Goal: Task Accomplishment & Management: Complete application form

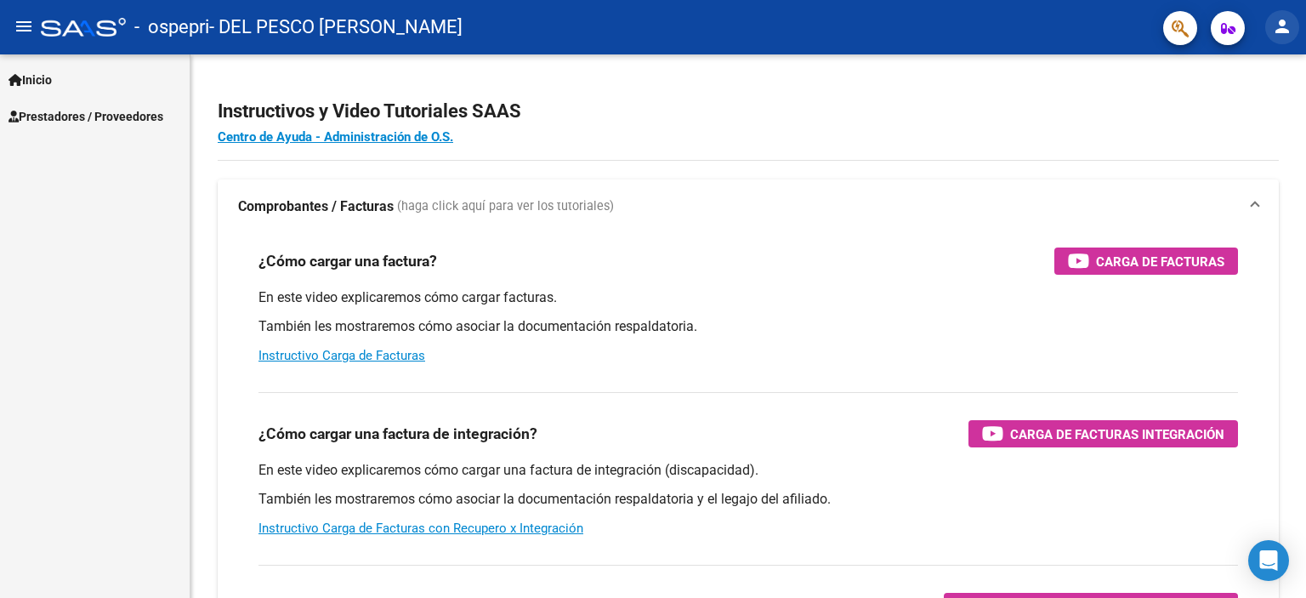
click at [1288, 29] on mat-icon "person" at bounding box center [1282, 26] width 20 height 20
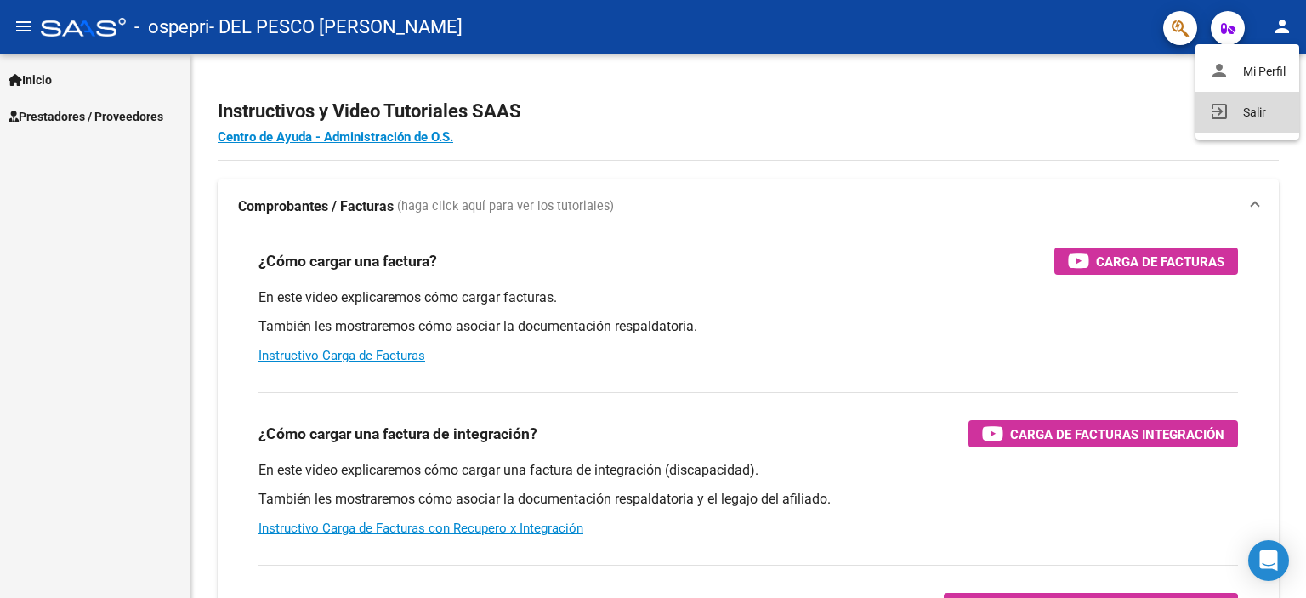
click at [1255, 111] on button "exit_to_app Salir" at bounding box center [1247, 112] width 104 height 41
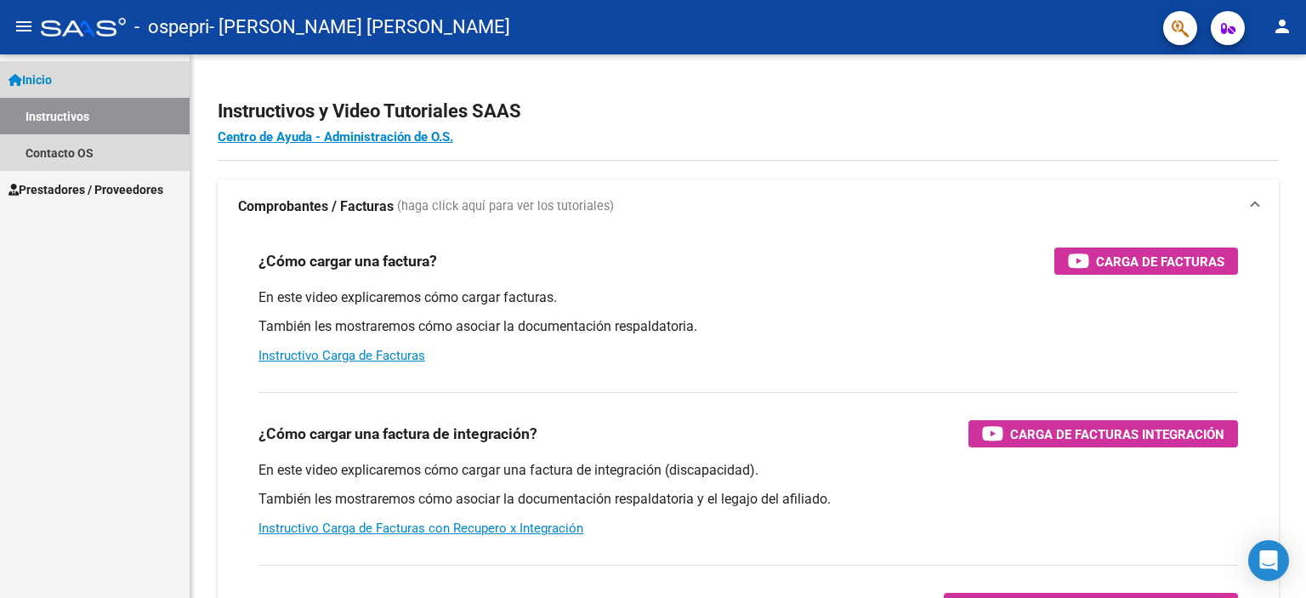
click at [120, 118] on link "Instructivos" at bounding box center [95, 116] width 190 height 37
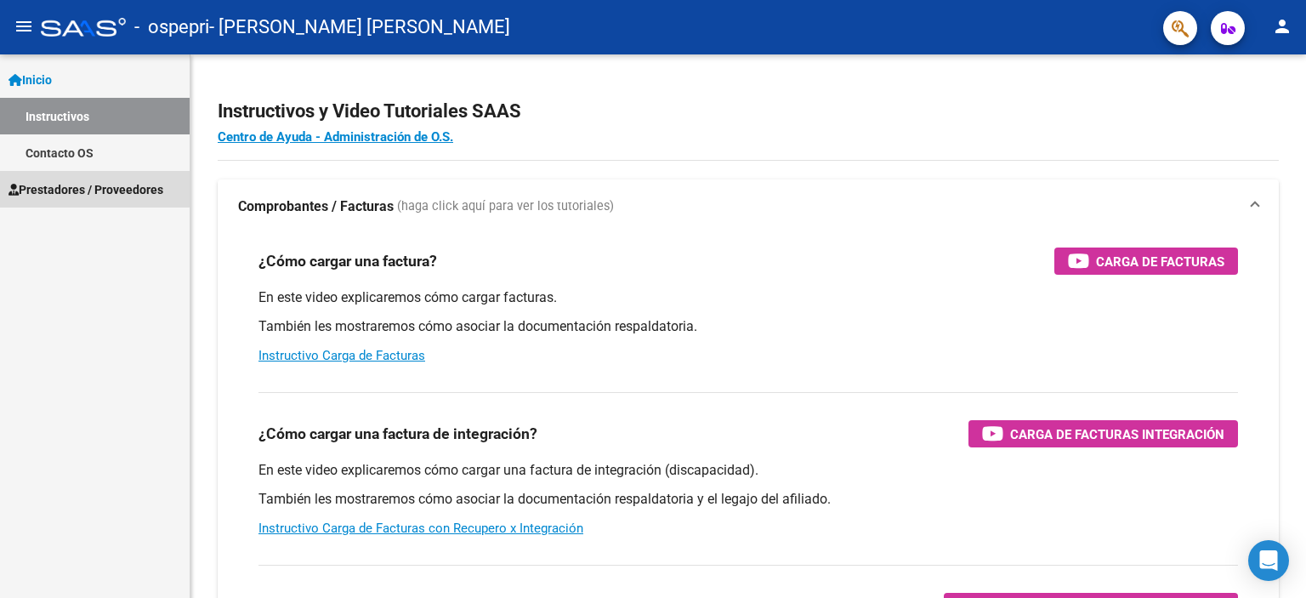
click at [71, 187] on span "Prestadores / Proveedores" at bounding box center [85, 189] width 155 height 19
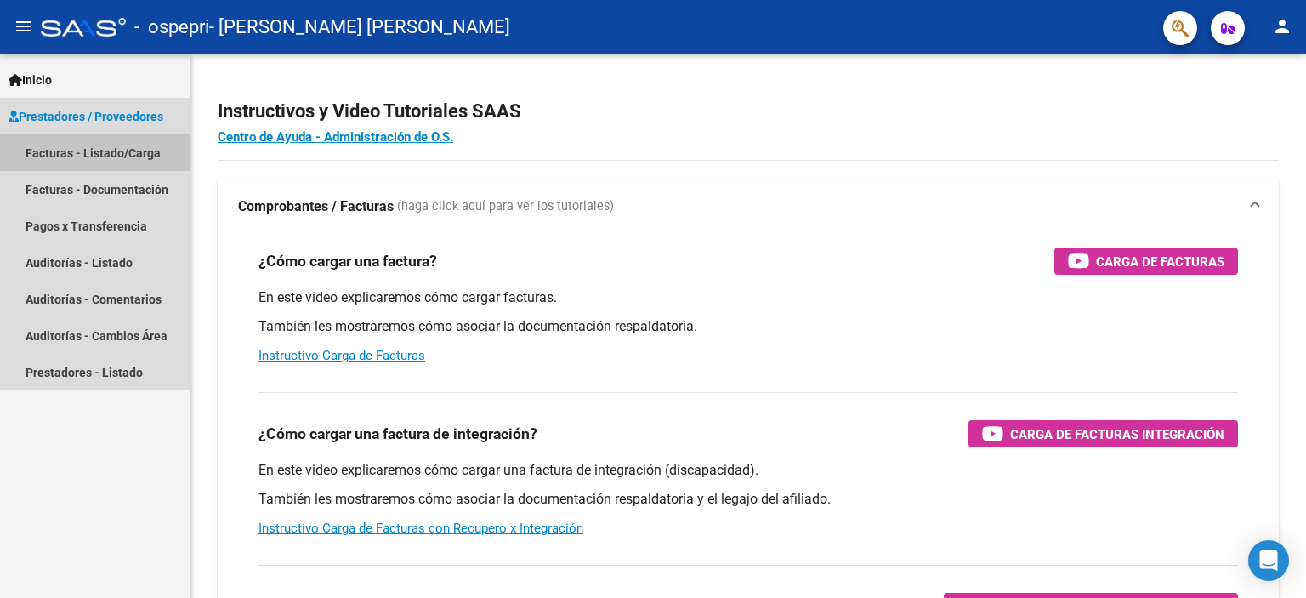
click at [88, 149] on link "Facturas - Listado/Carga" at bounding box center [95, 152] width 190 height 37
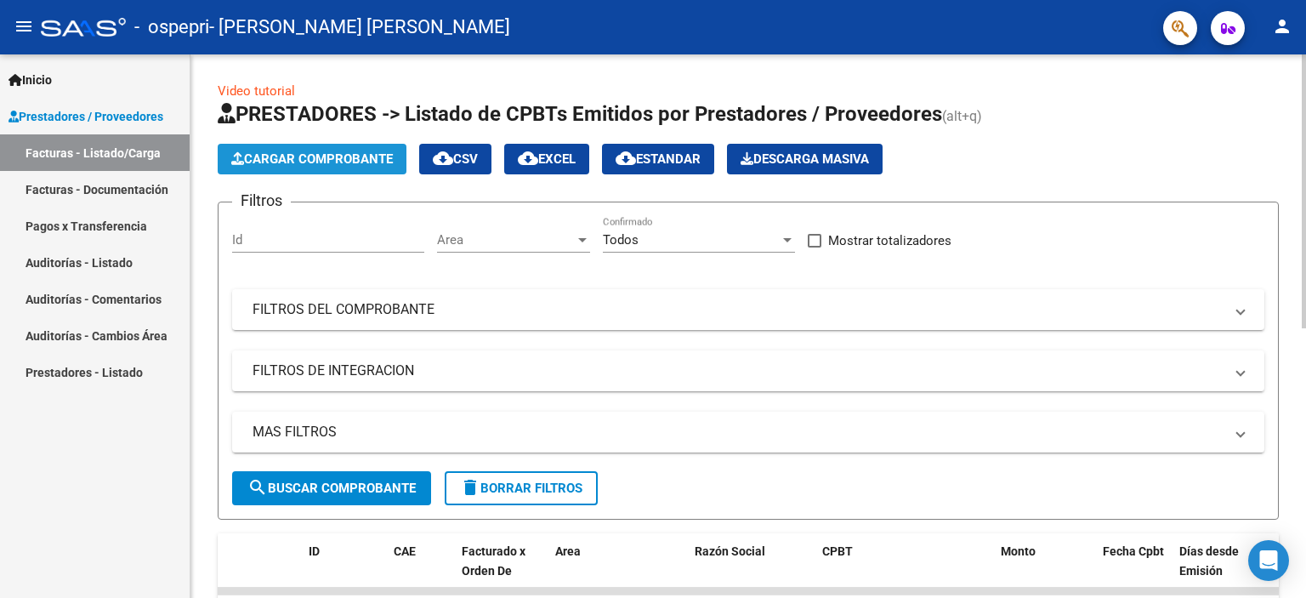
click at [336, 151] on span "Cargar Comprobante" at bounding box center [311, 158] width 161 height 15
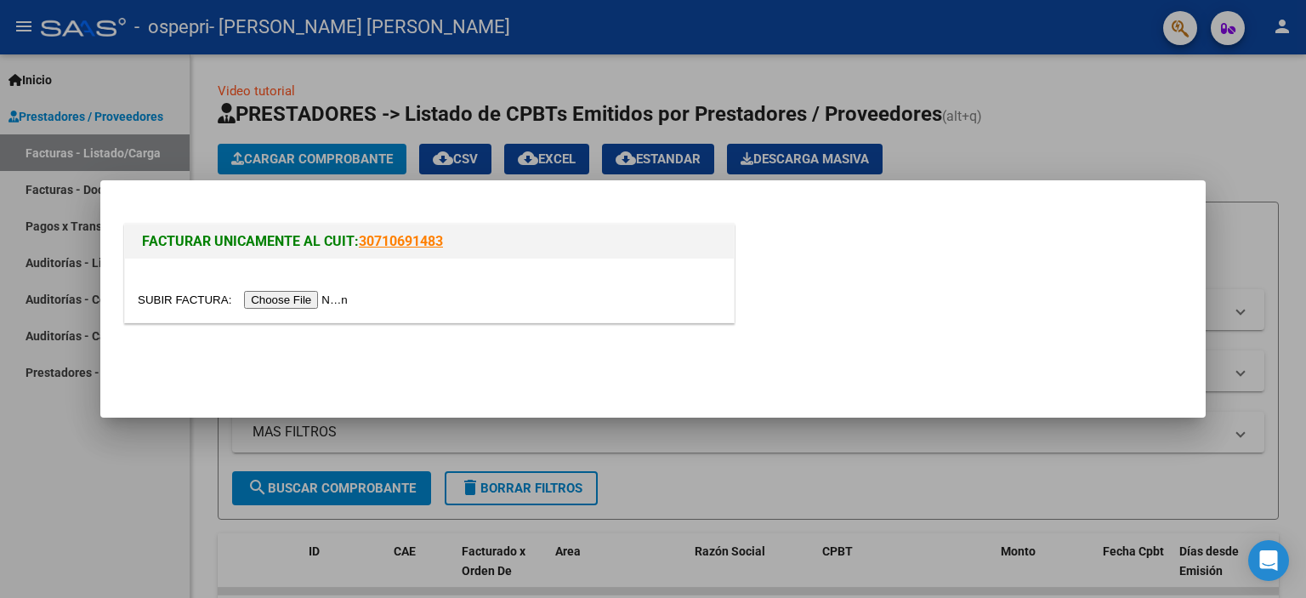
click at [325, 298] on input "file" at bounding box center [245, 300] width 215 height 18
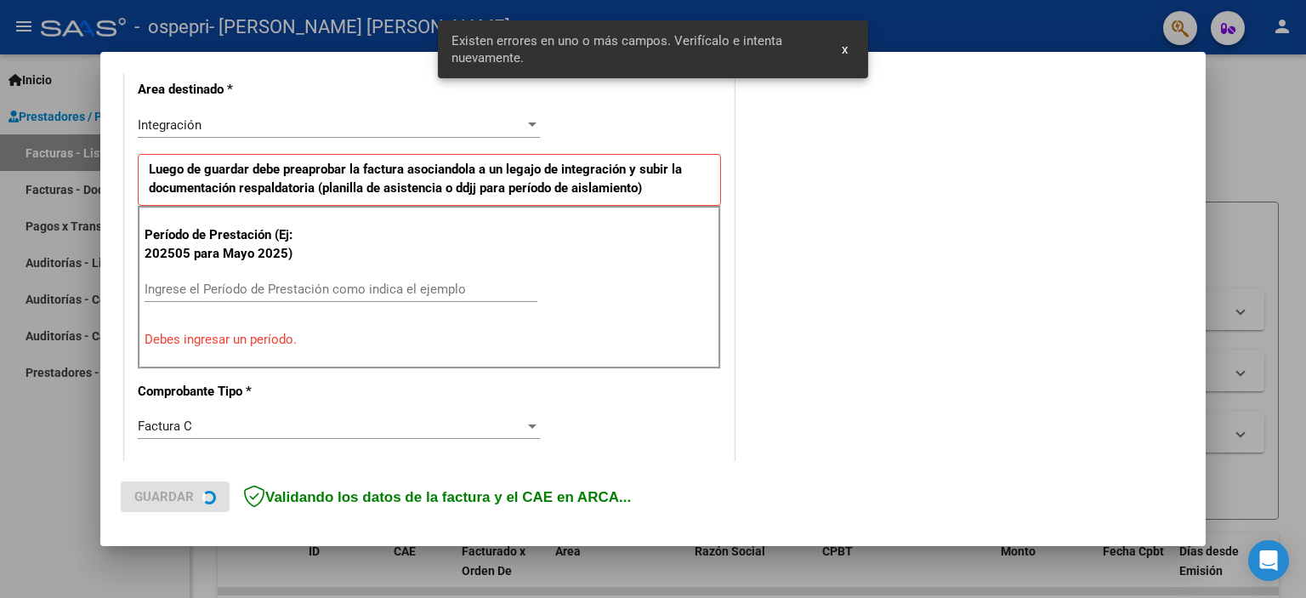
scroll to position [364, 0]
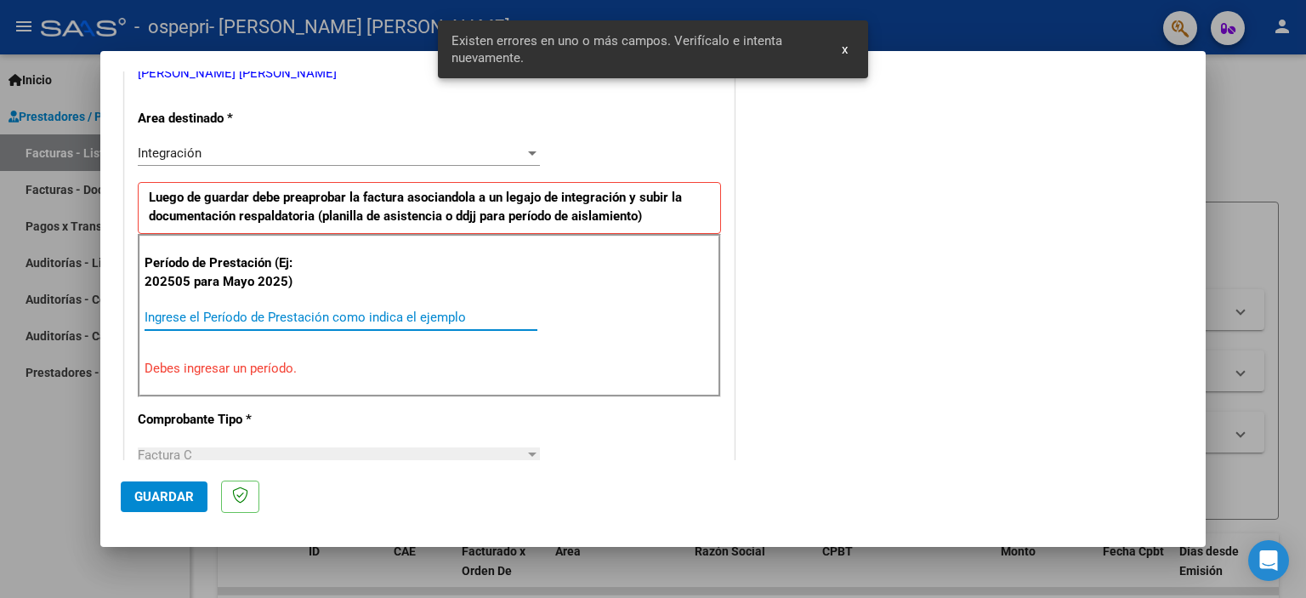
click at [275, 316] on input "Ingrese el Período de Prestación como indica el ejemplo" at bounding box center [340, 316] width 393 height 15
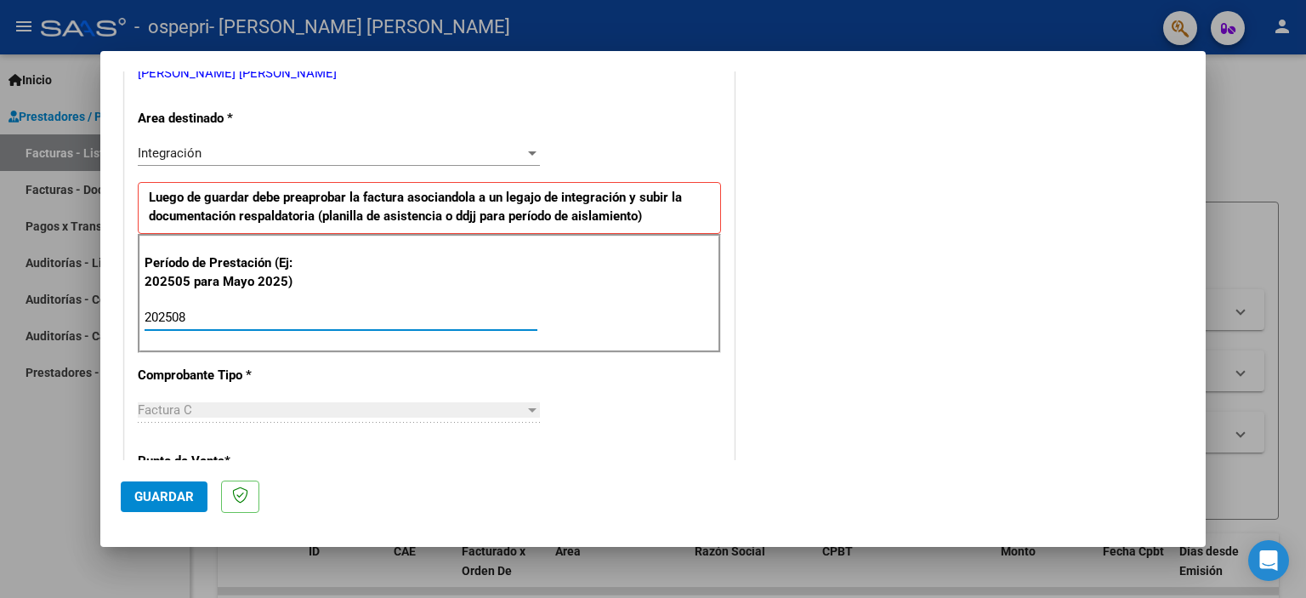
type input "202508"
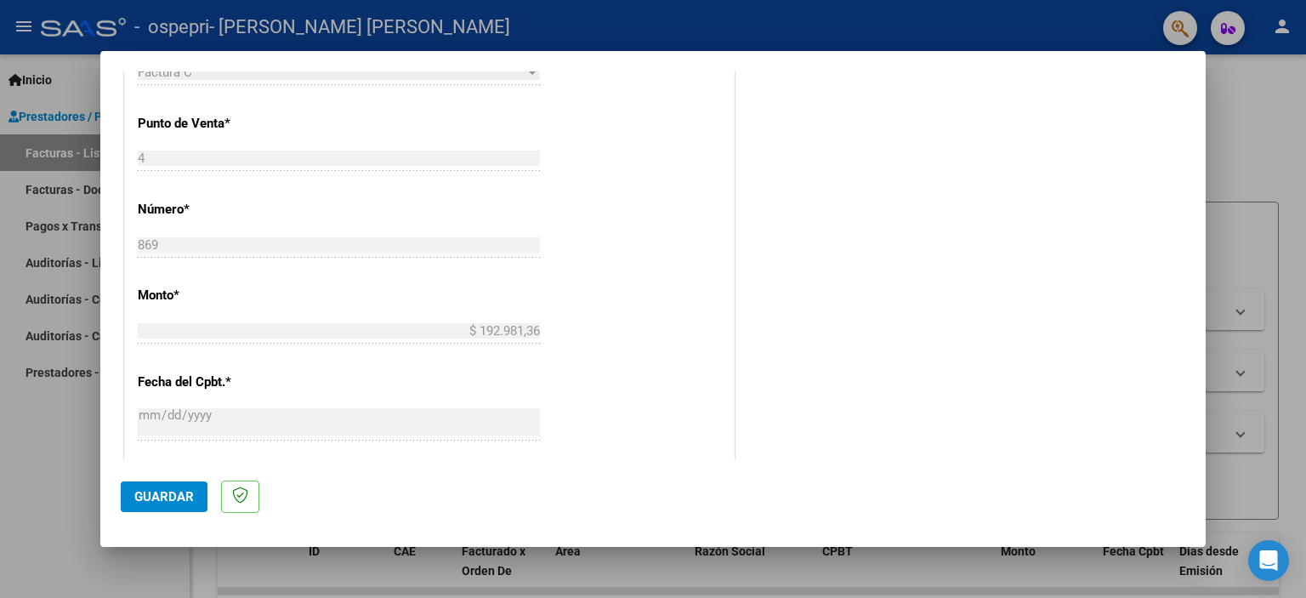
scroll to position [704, 0]
click at [178, 499] on span "Guardar" at bounding box center [163, 496] width 59 height 15
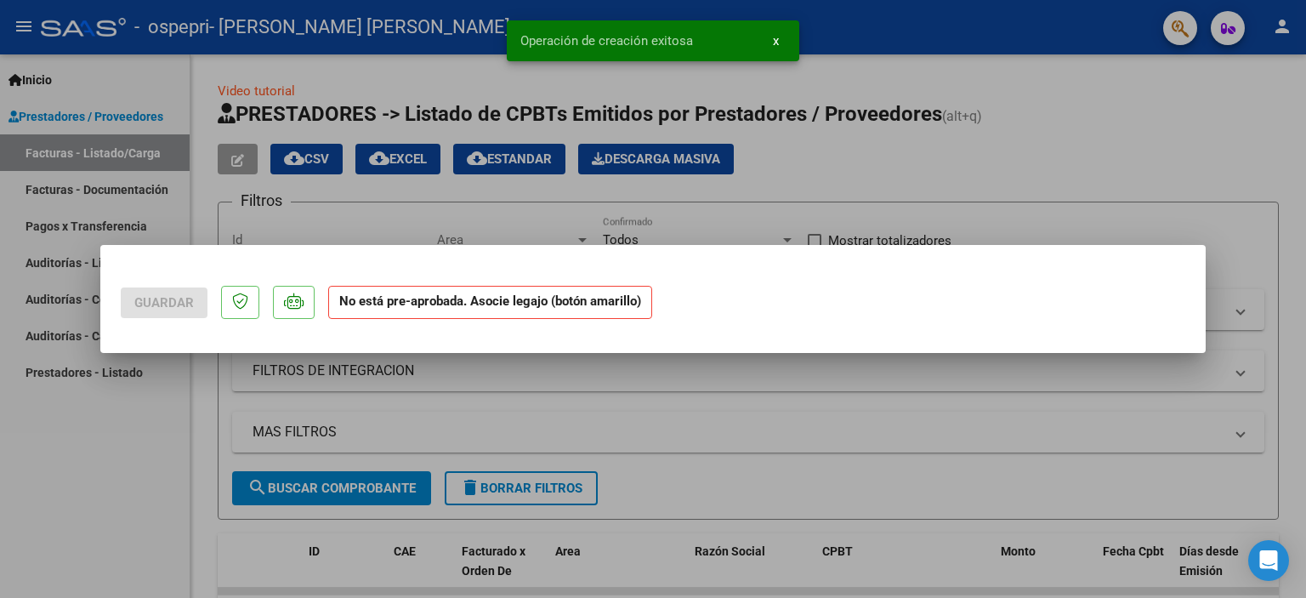
scroll to position [0, 0]
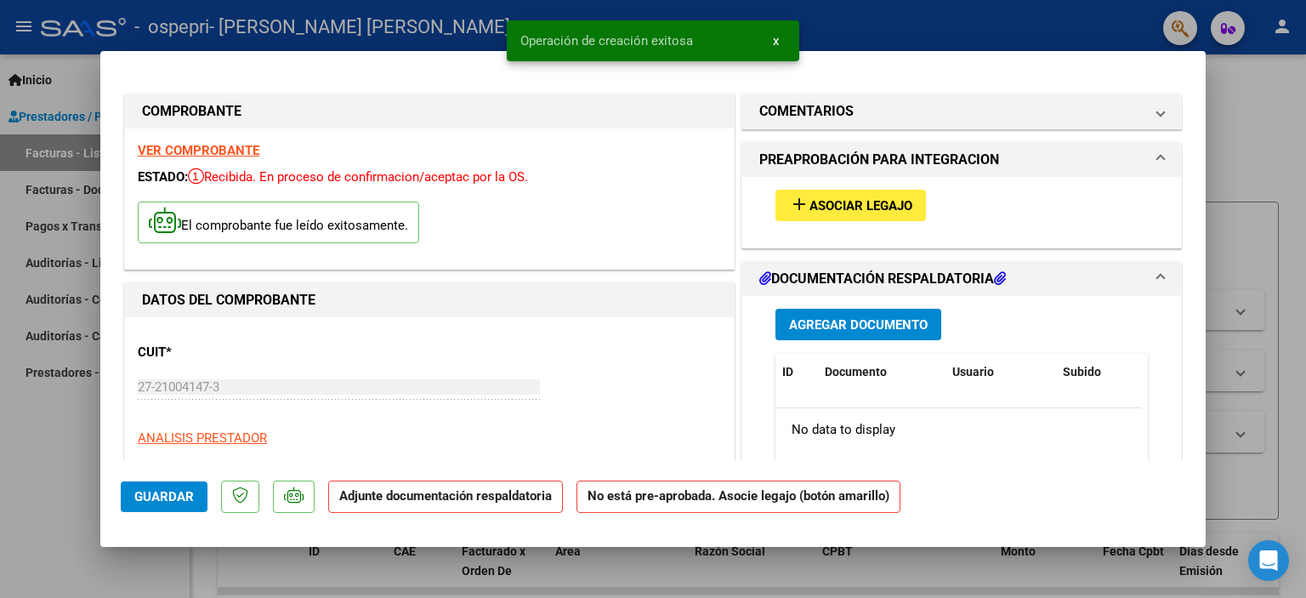
click at [847, 326] on span "Agregar Documento" at bounding box center [858, 324] width 139 height 15
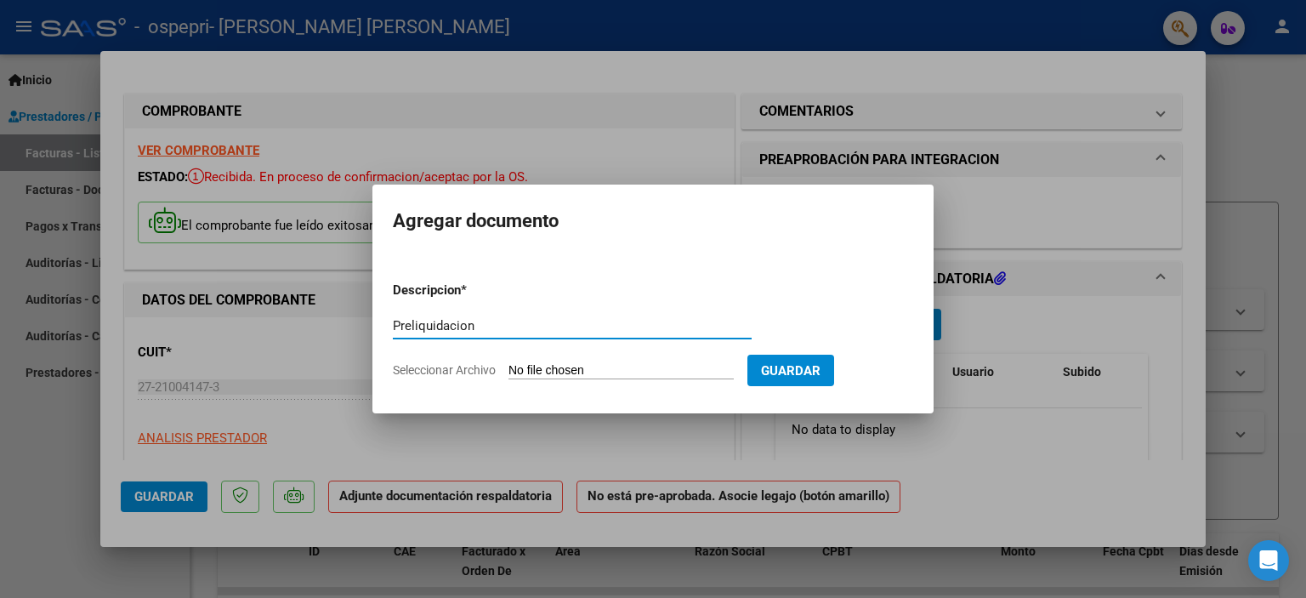
type input "Preliquidacion"
click at [473, 372] on span "Seleccionar Archivo" at bounding box center [444, 370] width 103 height 14
click at [508, 372] on input "Seleccionar Archivo" at bounding box center [620, 371] width 225 height 16
type input "C:\fakepath\Preliquidacion agosto 2025. Marchesini.pdf"
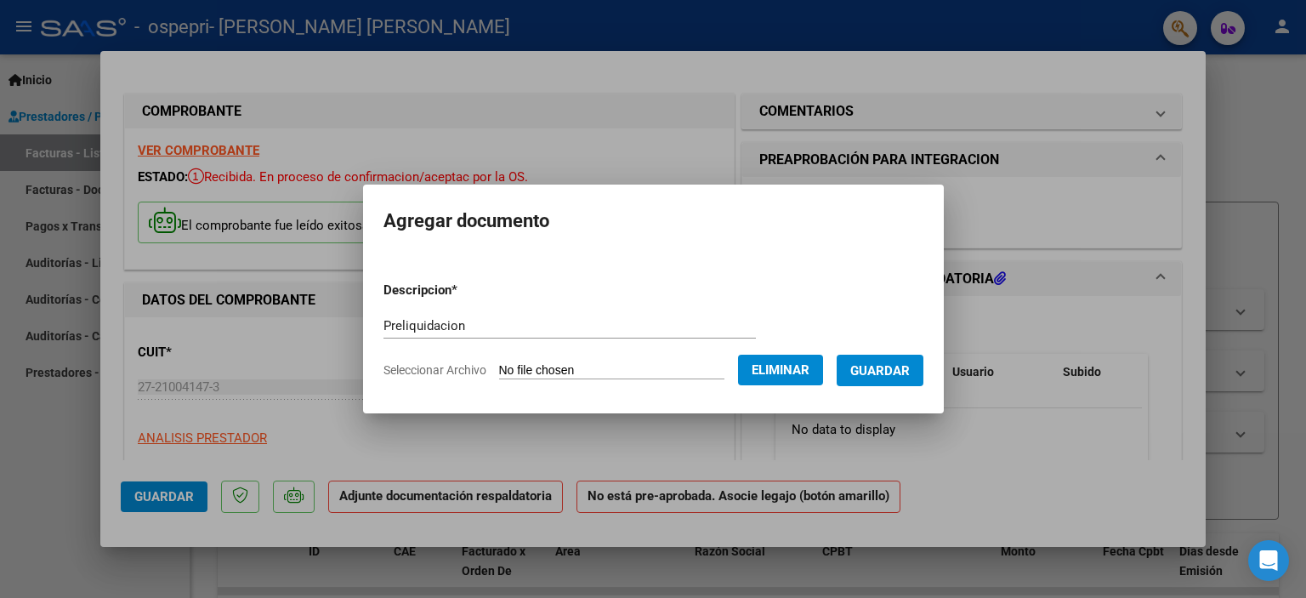
click at [889, 370] on span "Guardar" at bounding box center [879, 370] width 59 height 15
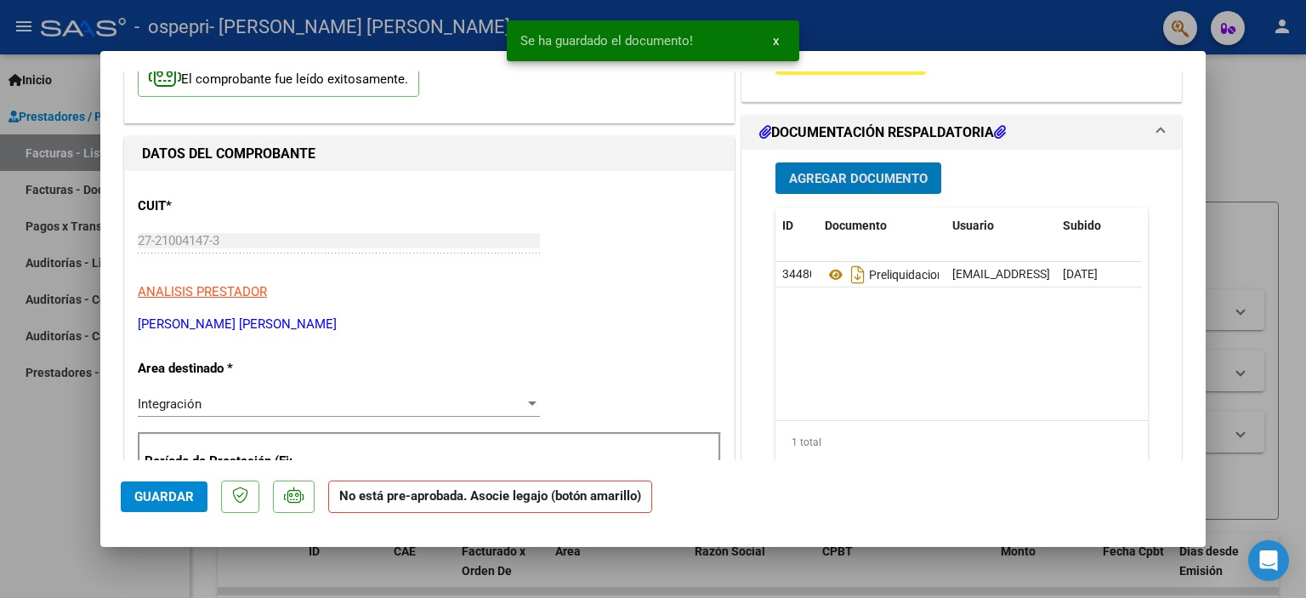
scroll to position [170, 0]
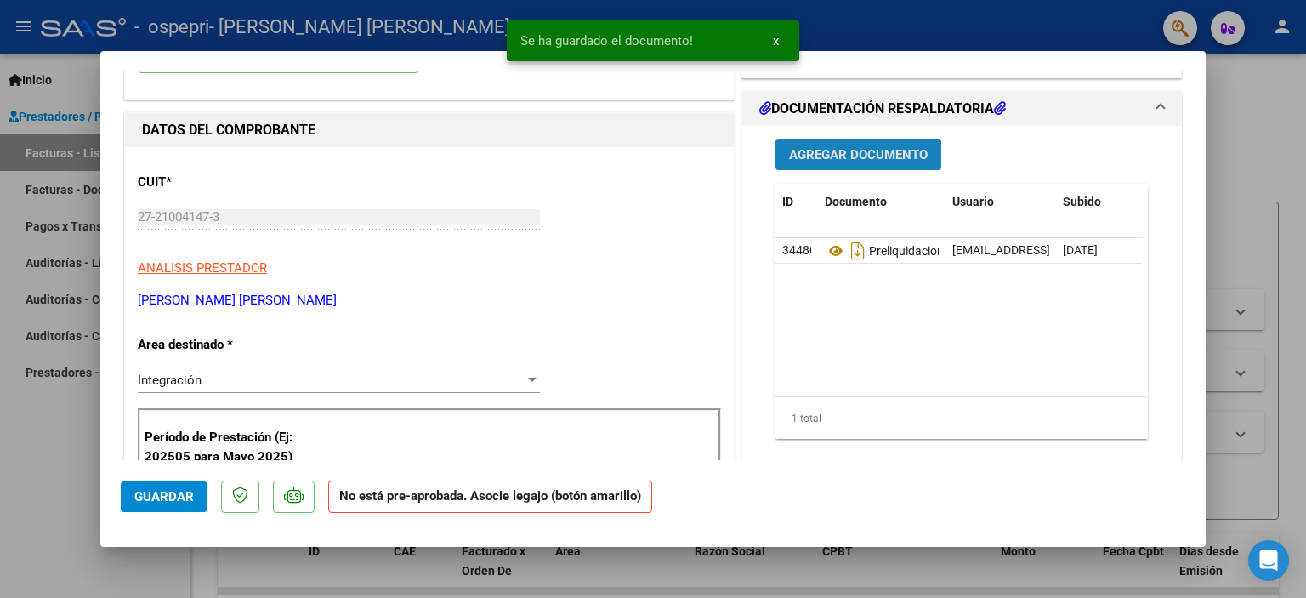
click at [881, 162] on button "Agregar Documento" at bounding box center [858, 154] width 166 height 31
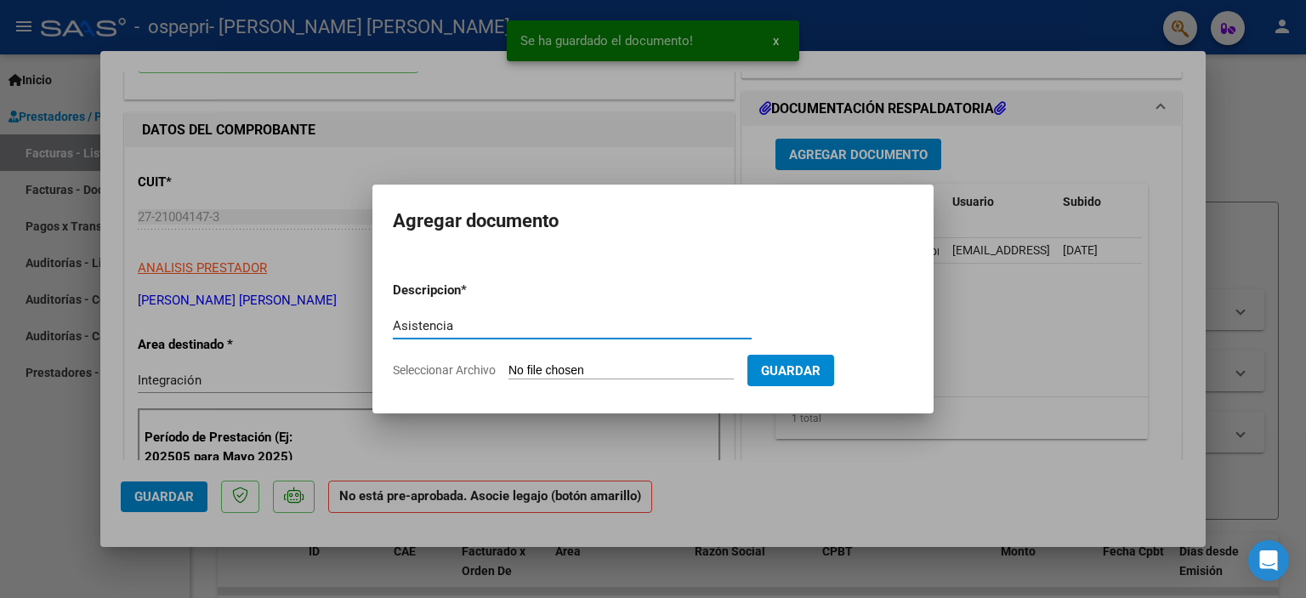
type input "Asistencia"
click at [470, 372] on span "Seleccionar Archivo" at bounding box center [444, 370] width 103 height 14
click at [508, 372] on input "Seleccionar Archivo" at bounding box center [620, 371] width 225 height 16
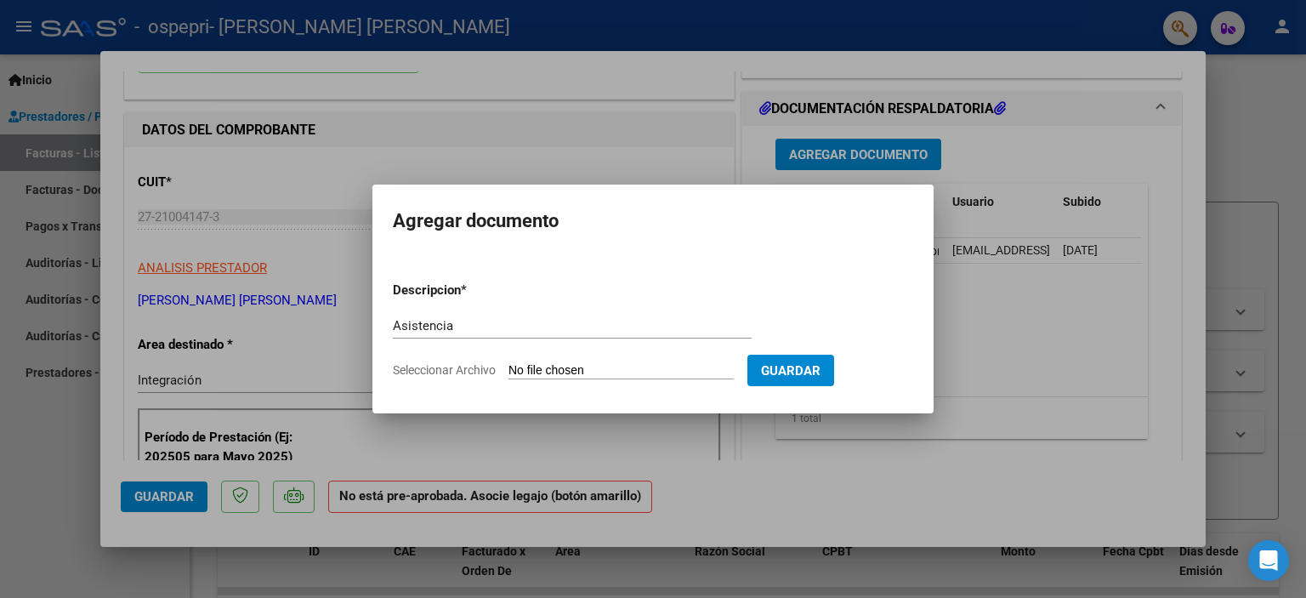
type input "C:\fakepath\Asistencia firmada agosto 2025. Marchesini.pdf"
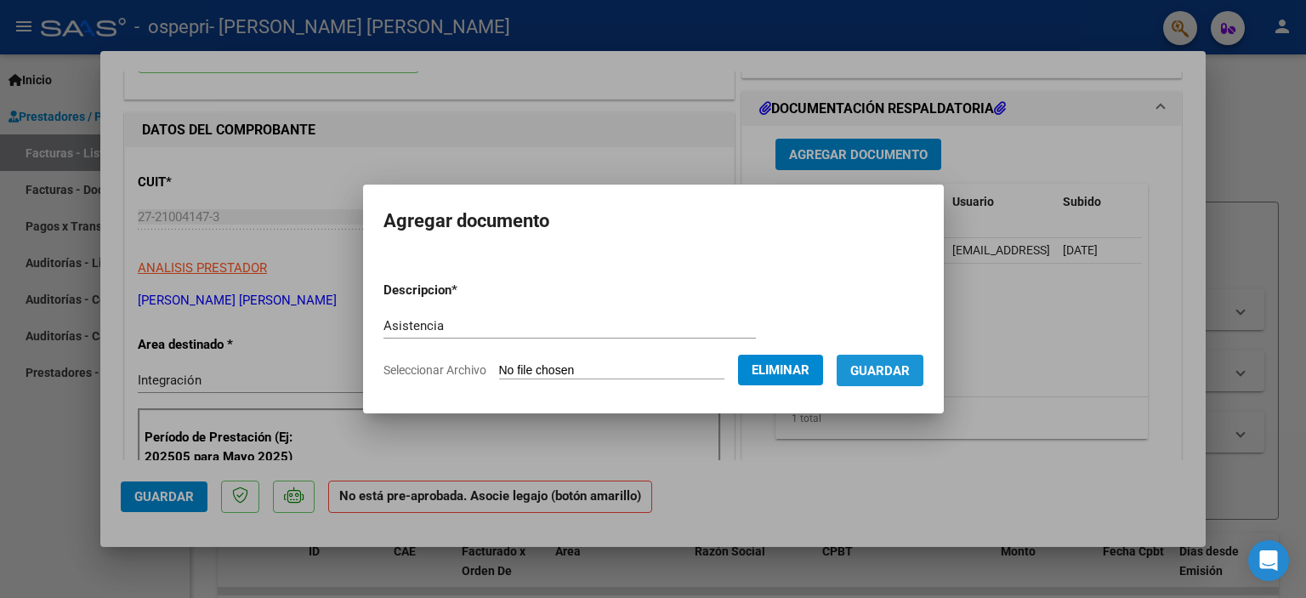
click at [908, 362] on span "Guardar" at bounding box center [879, 369] width 59 height 15
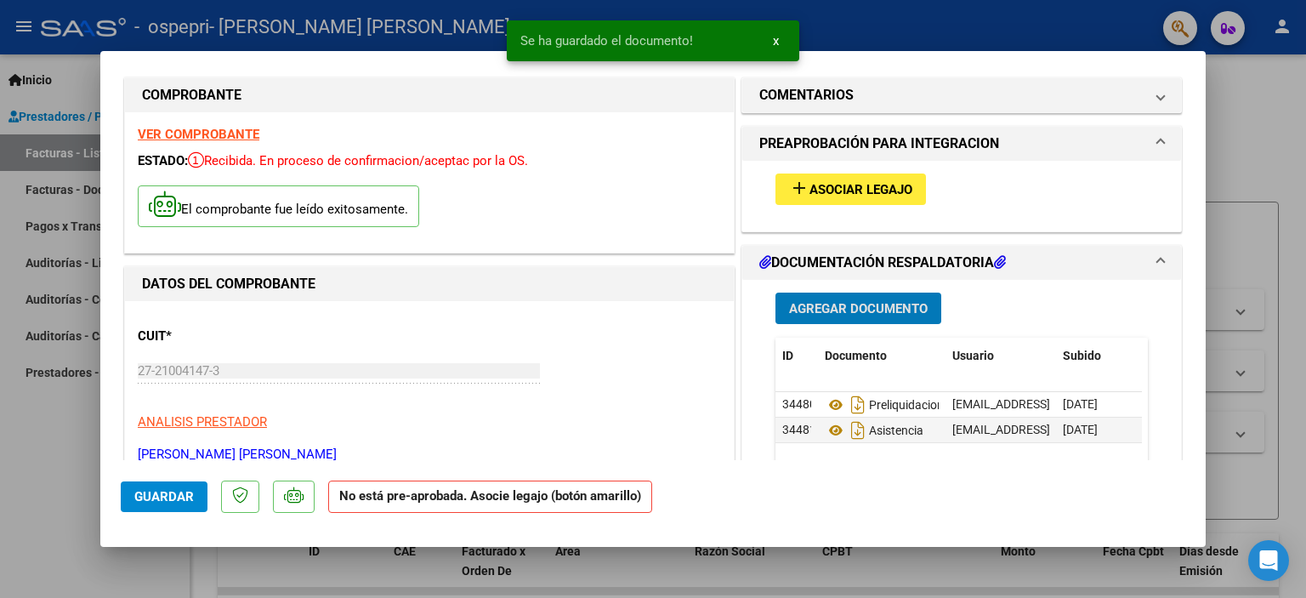
scroll to position [0, 0]
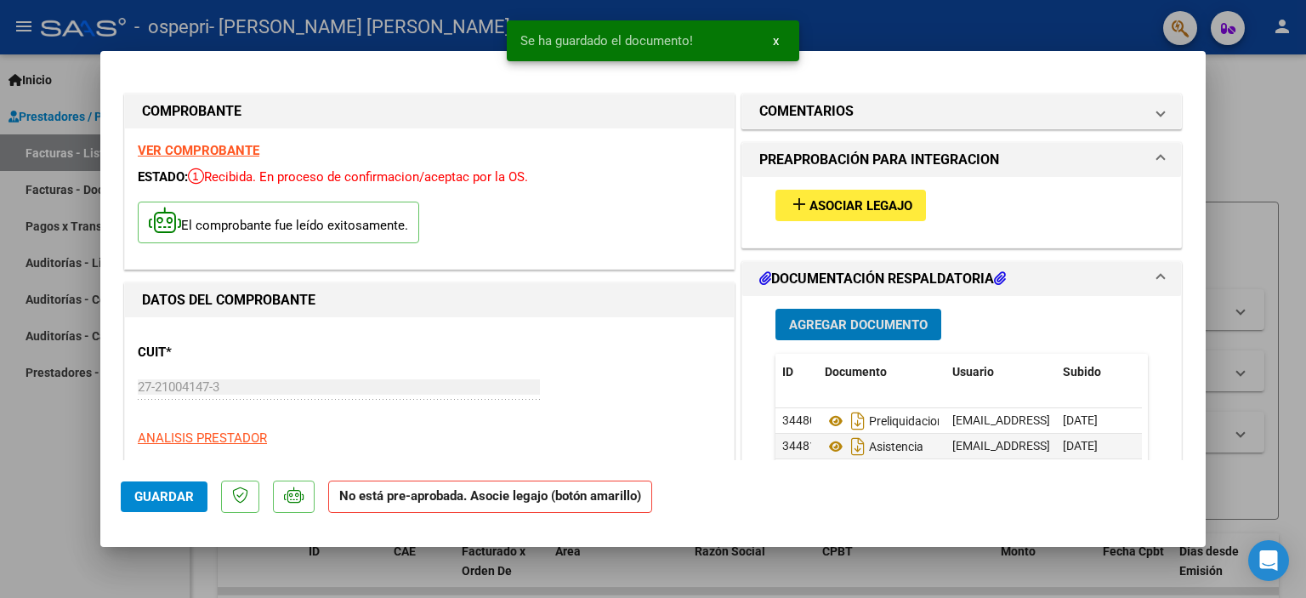
click at [864, 210] on span "Asociar Legajo" at bounding box center [860, 205] width 103 height 15
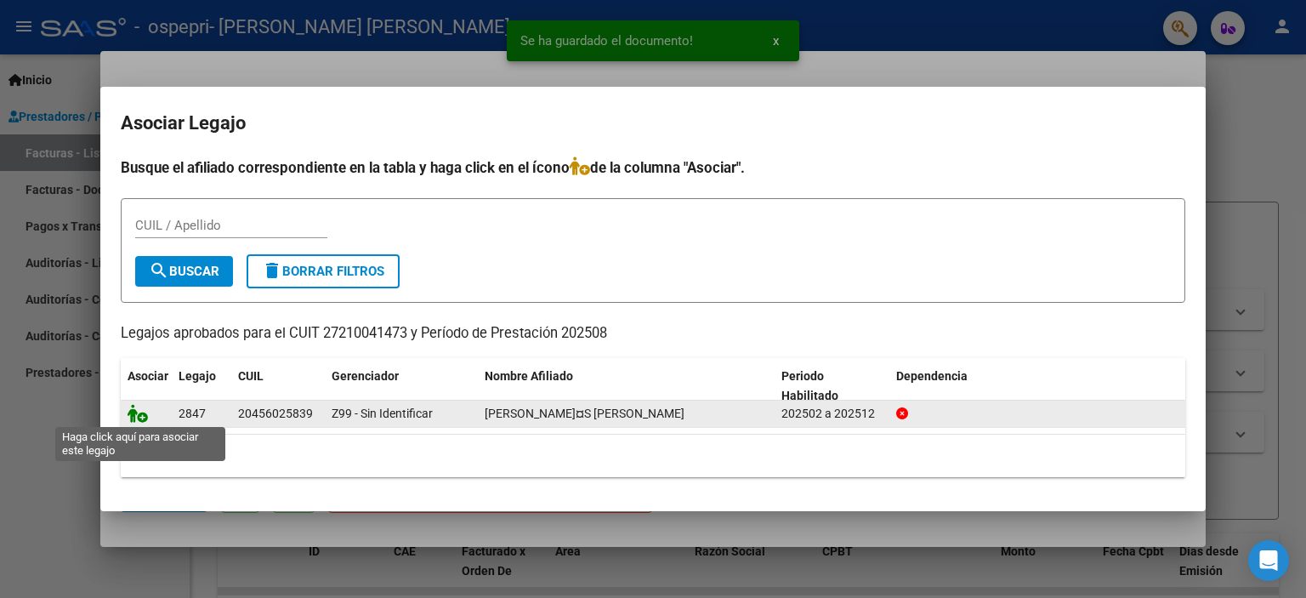
click at [143, 416] on icon at bounding box center [137, 413] width 20 height 19
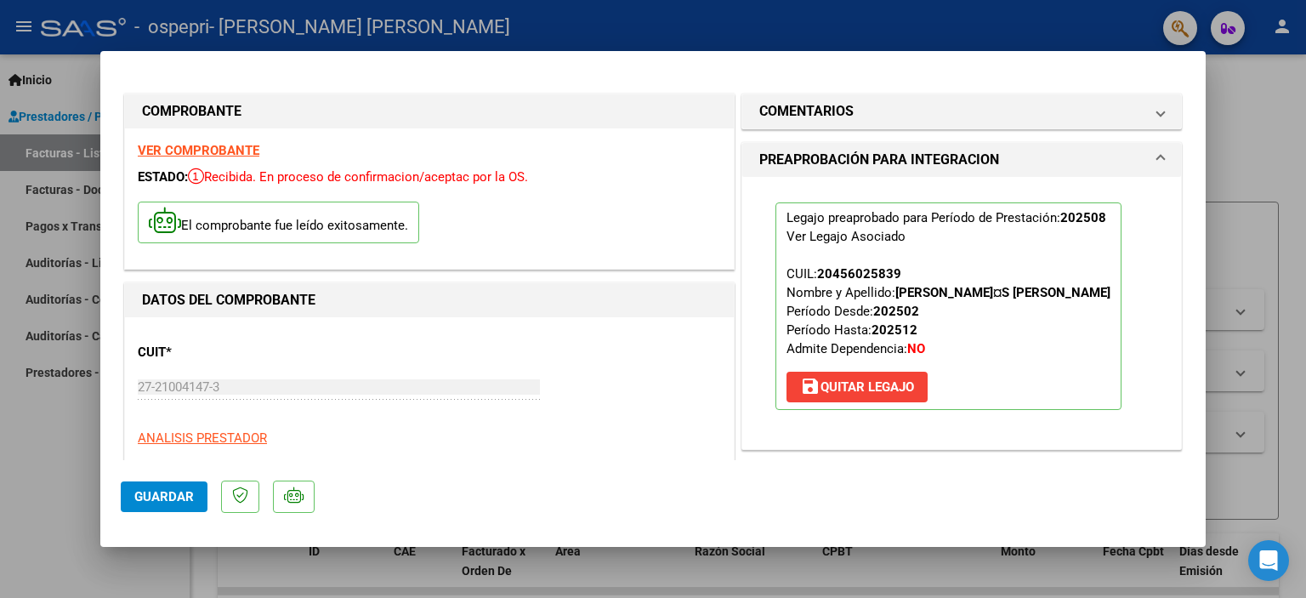
click at [176, 492] on span "Guardar" at bounding box center [163, 496] width 59 height 15
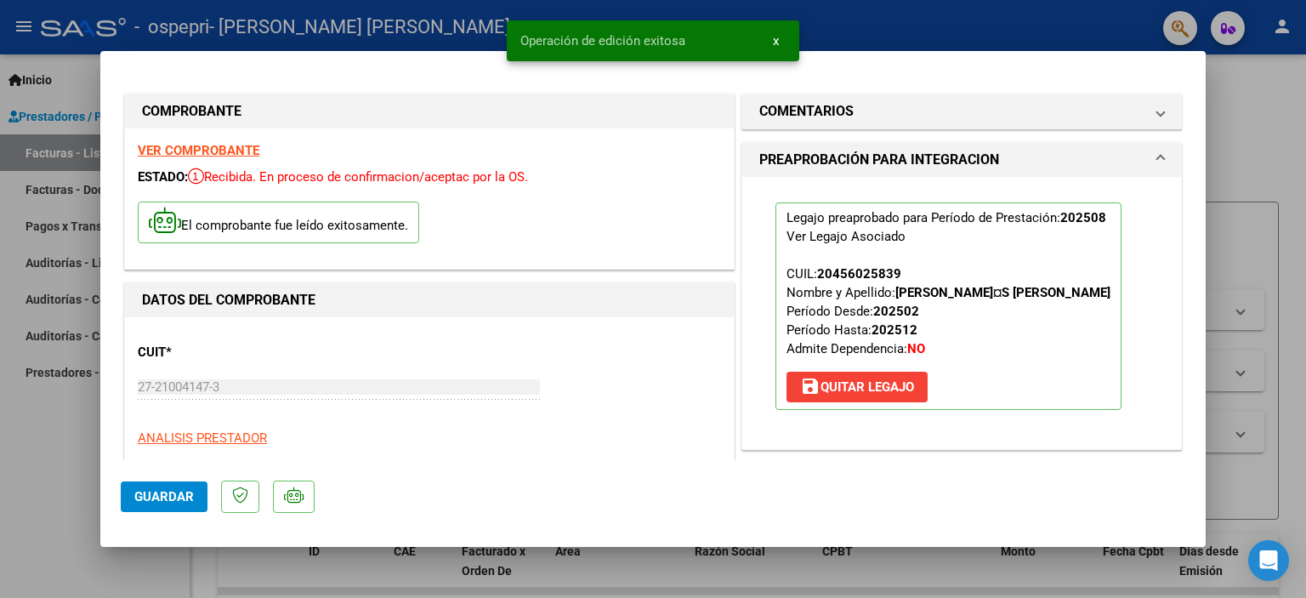
click at [1276, 59] on div at bounding box center [653, 299] width 1306 height 598
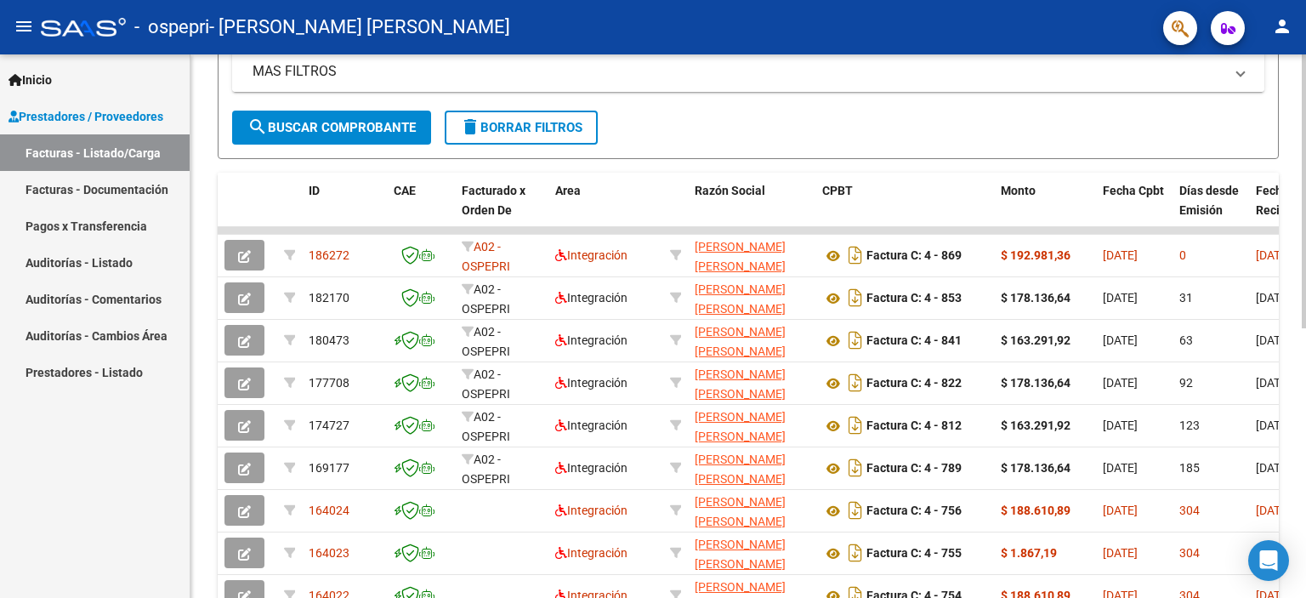
scroll to position [255, 0]
